Goal: Task Accomplishment & Management: Manage account settings

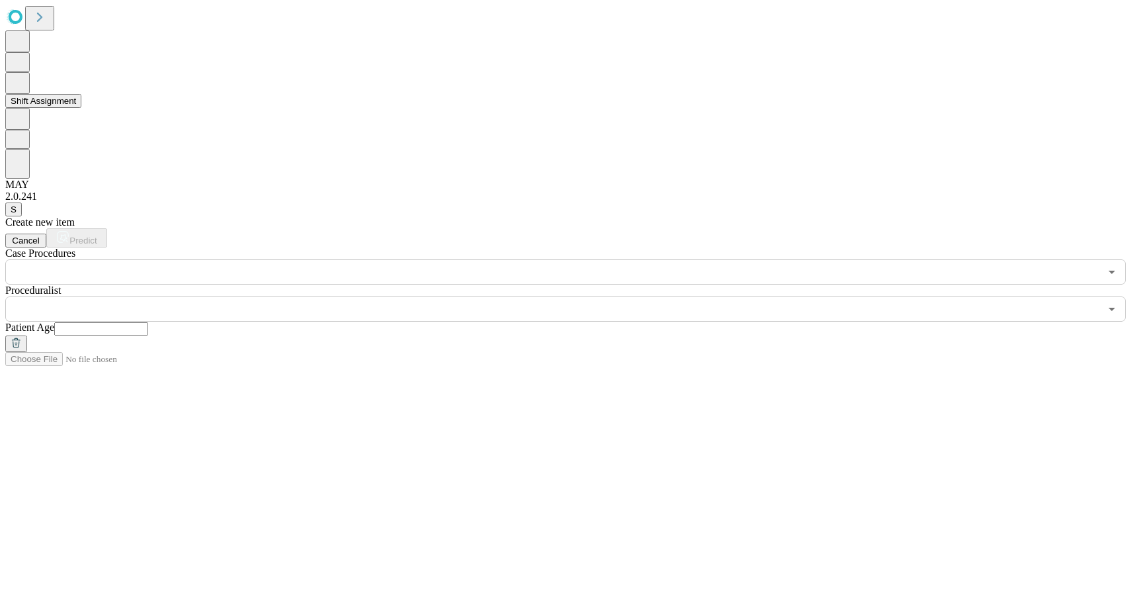
click at [81, 108] on button "Shift Assignment" at bounding box center [43, 101] width 76 height 14
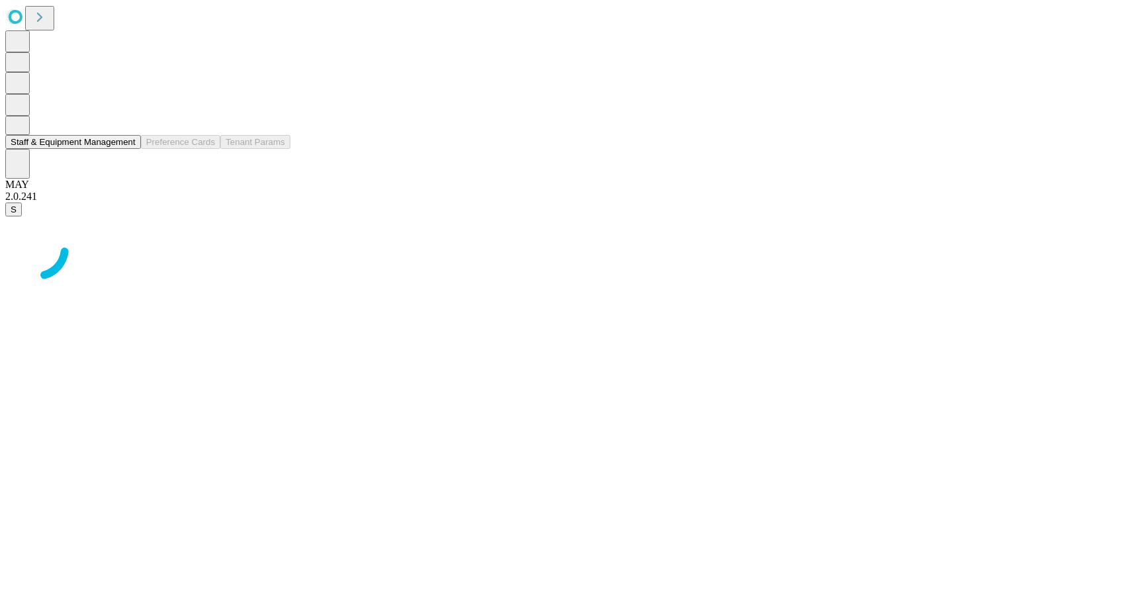
click at [77, 149] on button "Staff & Equipment Management" at bounding box center [73, 142] width 136 height 14
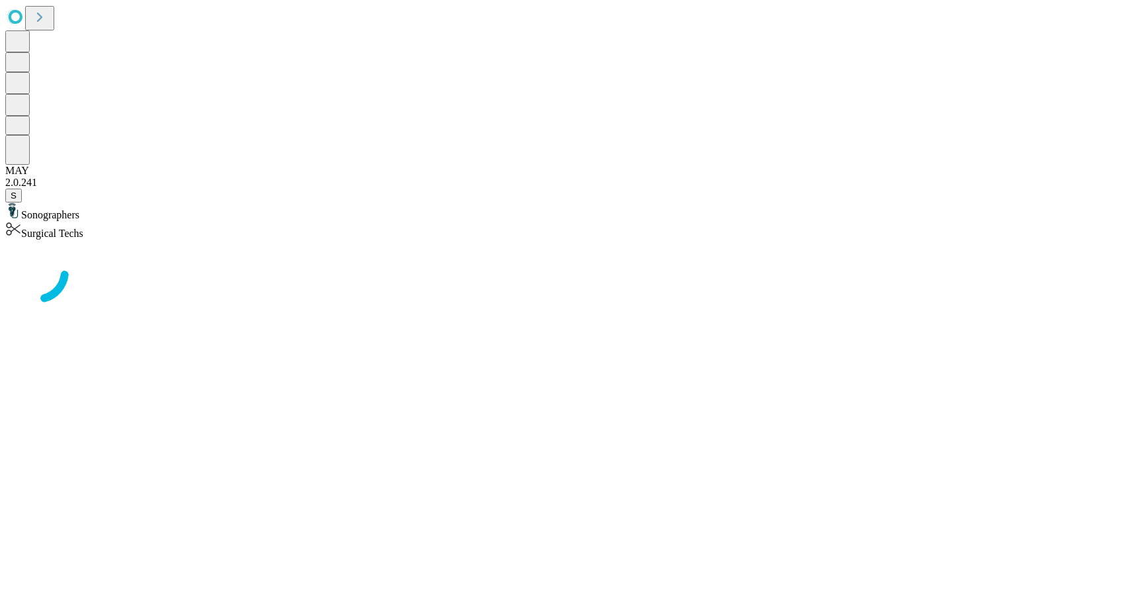
click at [159, 221] on div "Surgical Techs" at bounding box center [565, 230] width 1121 height 19
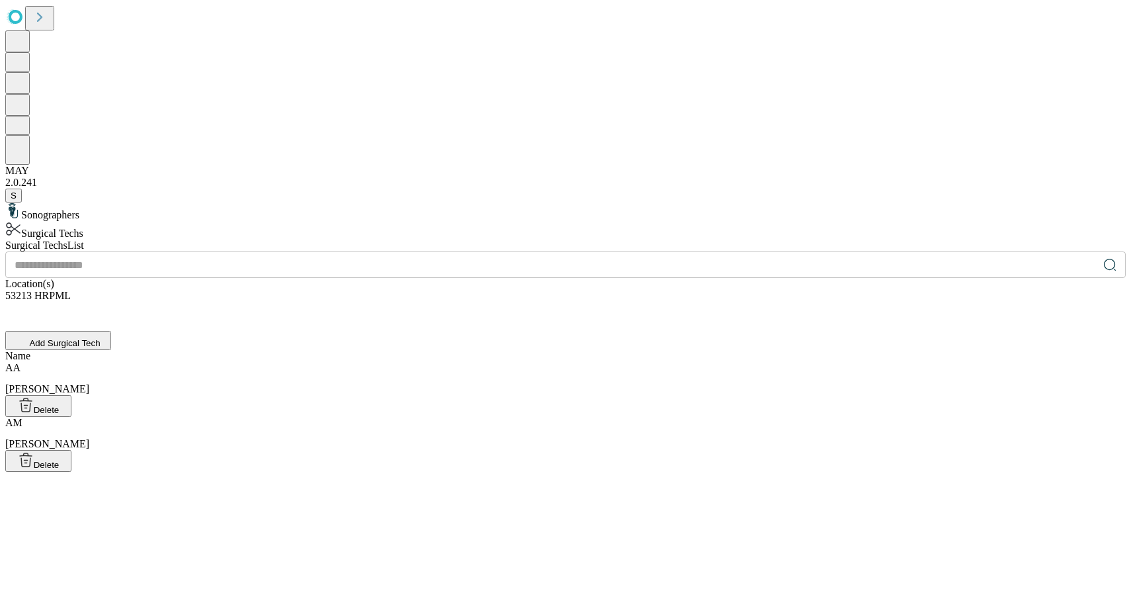
click at [478, 362] on div "[PERSON_NAME]" at bounding box center [565, 378] width 1121 height 33
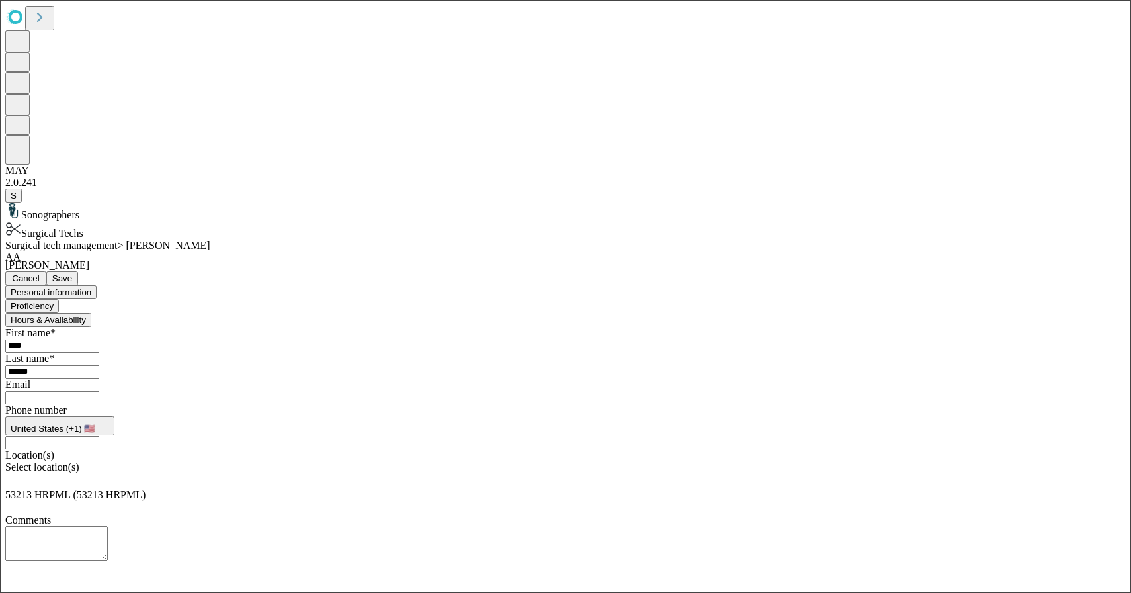
click at [91, 313] on button "Hours & Availability" at bounding box center [48, 320] width 86 height 14
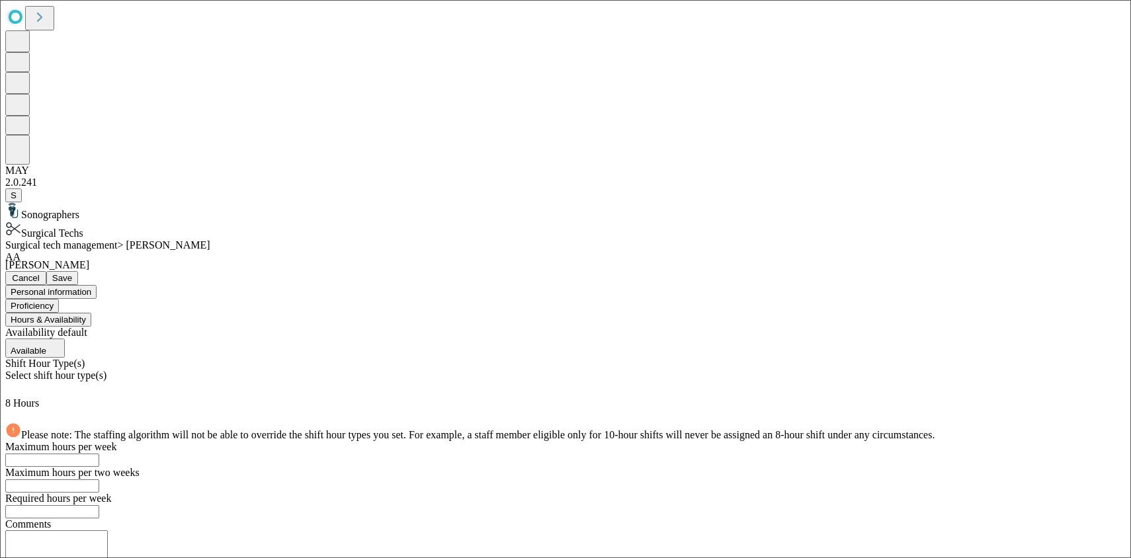
click at [59, 299] on button "Proficiency" at bounding box center [32, 306] width 54 height 14
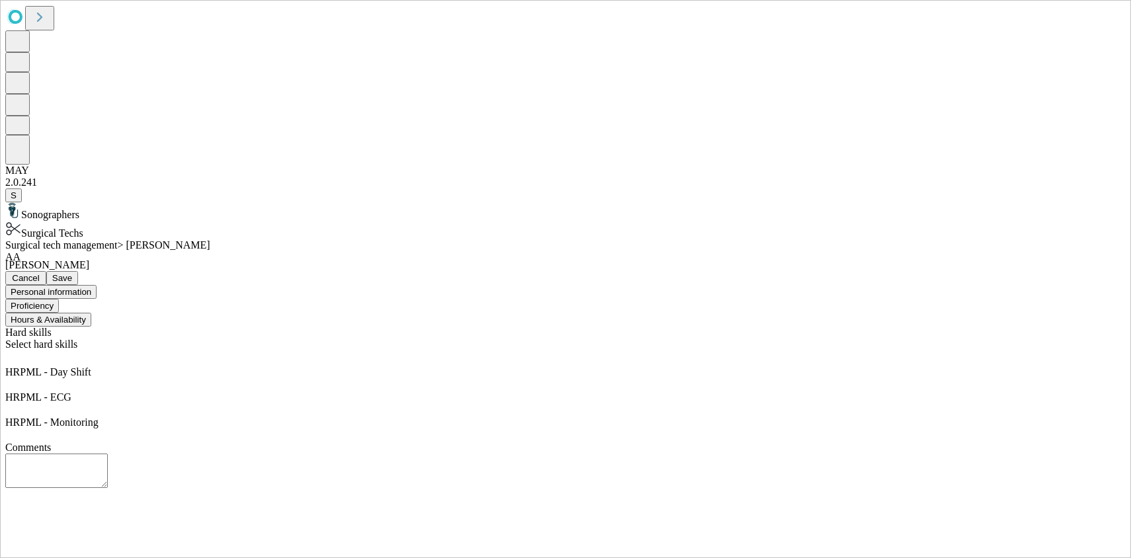
click at [19, 351] on icon at bounding box center [11, 357] width 13 height 13
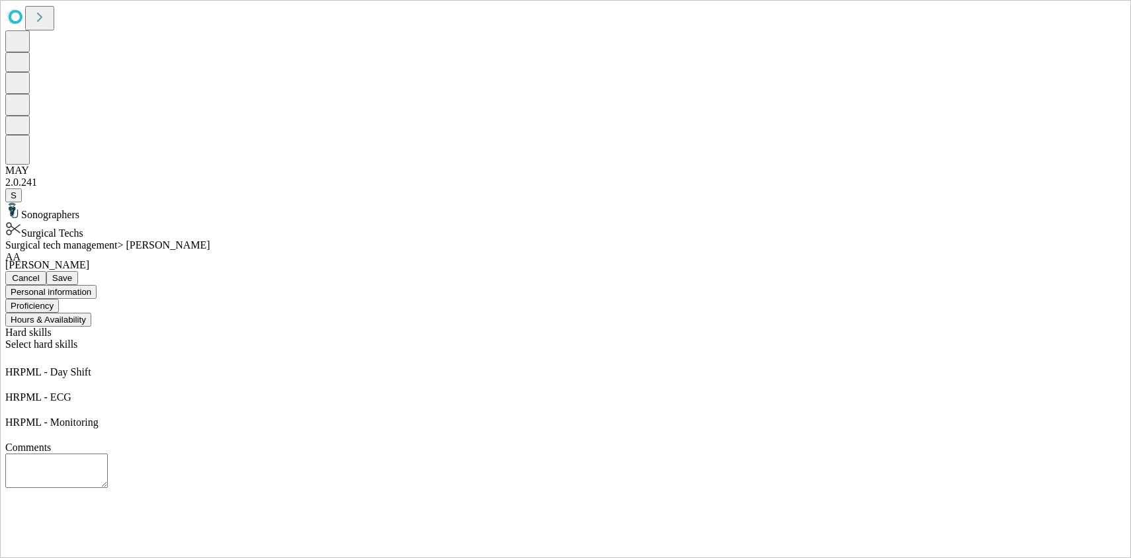
click at [441, 339] on div "Select hard skills" at bounding box center [565, 353] width 1121 height 28
